Goal: Find specific page/section: Find specific page/section

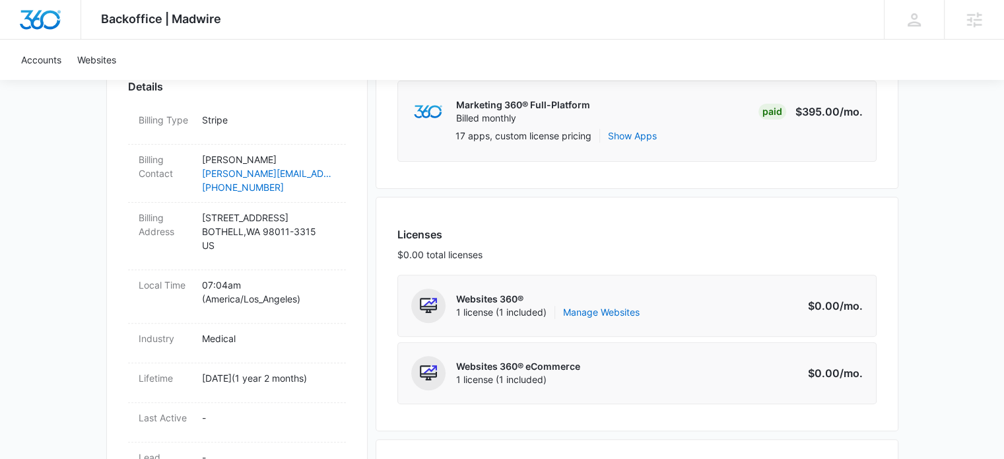
scroll to position [66, 0]
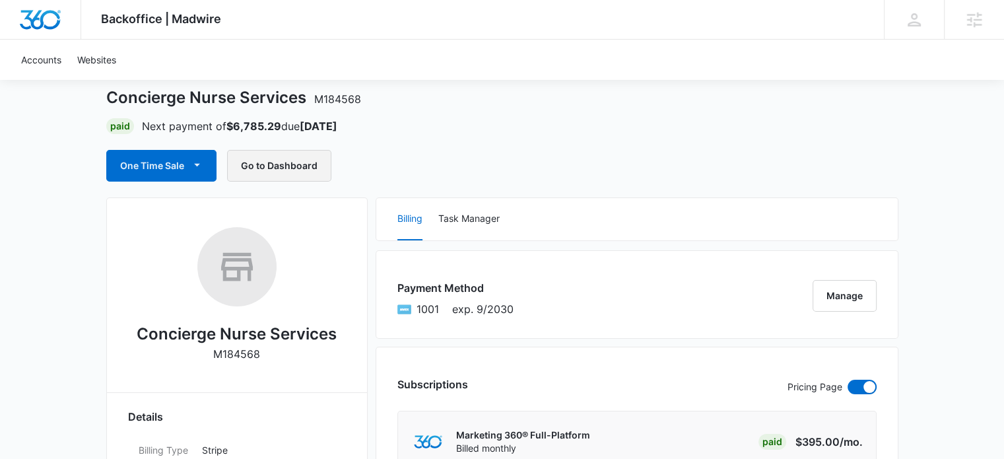
click at [285, 166] on button "Go to Dashboard" at bounding box center [279, 166] width 104 height 32
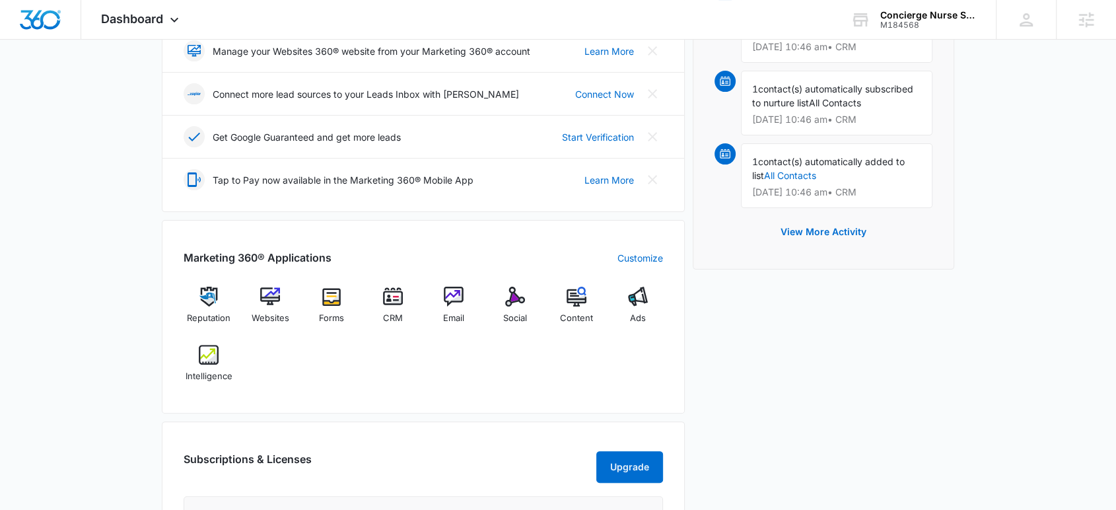
scroll to position [366, 0]
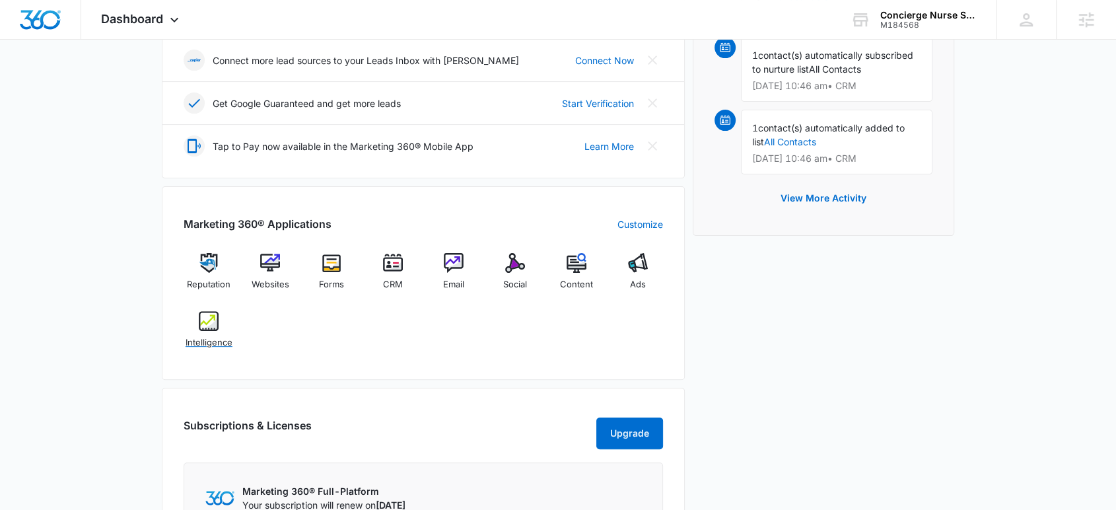
click at [200, 325] on img at bounding box center [209, 321] width 20 height 20
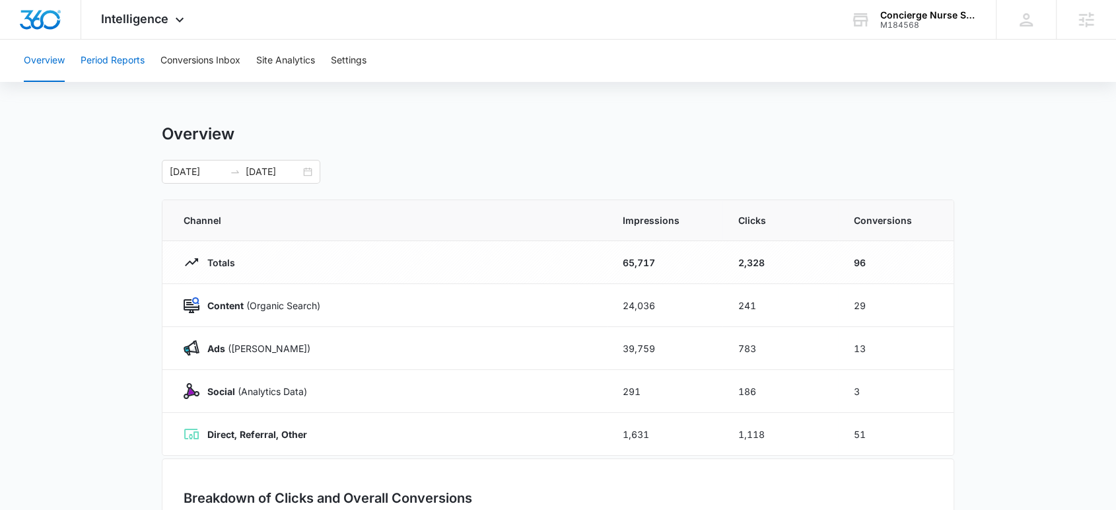
click at [100, 58] on button "Period Reports" at bounding box center [113, 61] width 64 height 42
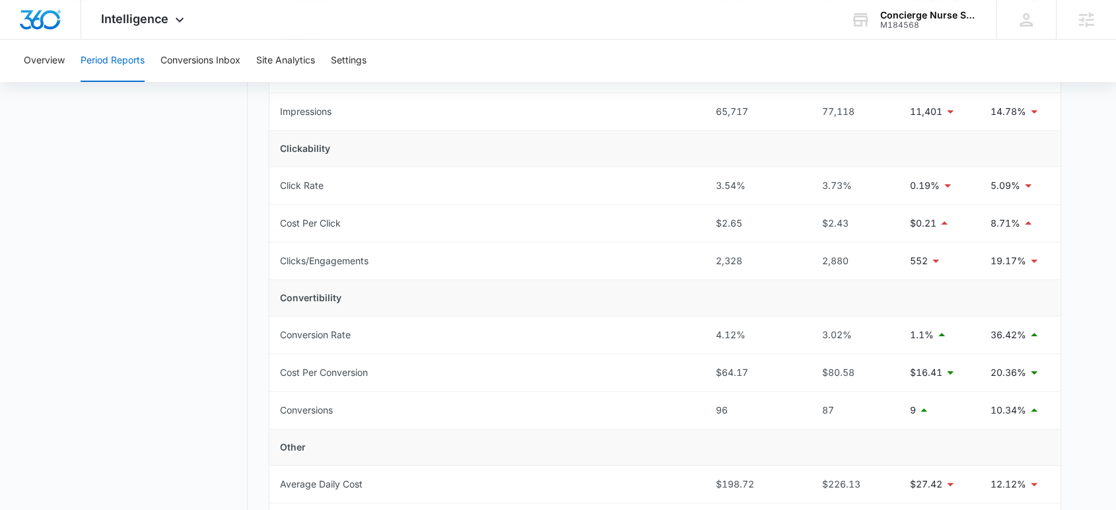
scroll to position [293, 0]
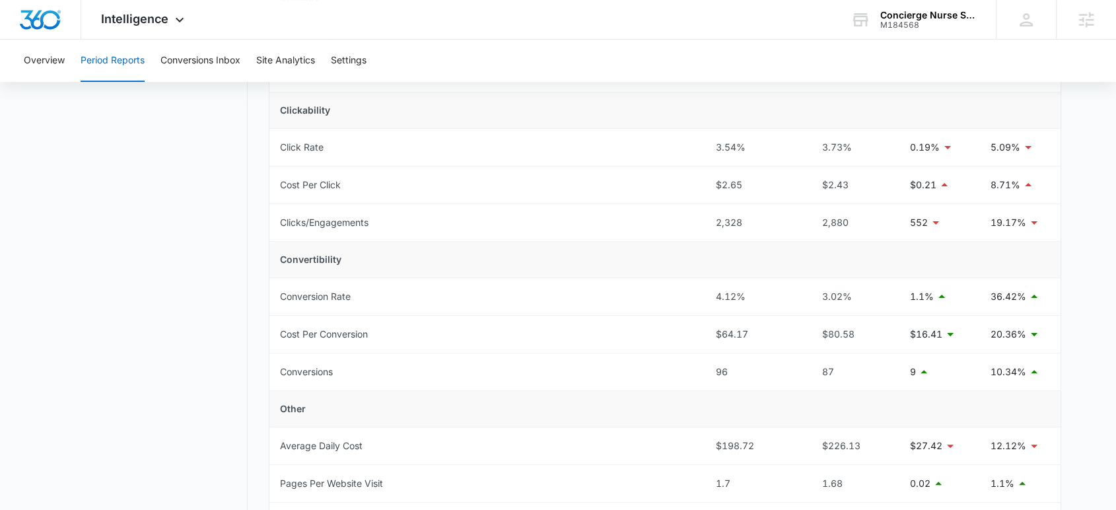
click at [84, 257] on nav "Period Reports Overall Organic & Content Marketing Ads Social Direct & Other Ch…" at bounding box center [151, 341] width 192 height 1020
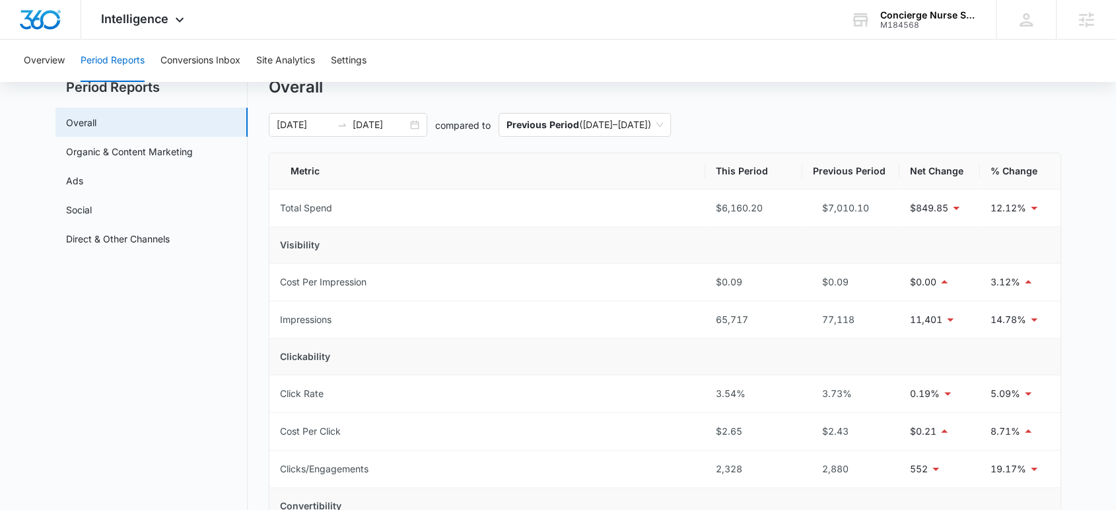
scroll to position [0, 0]
